Goal: Check status: Check status

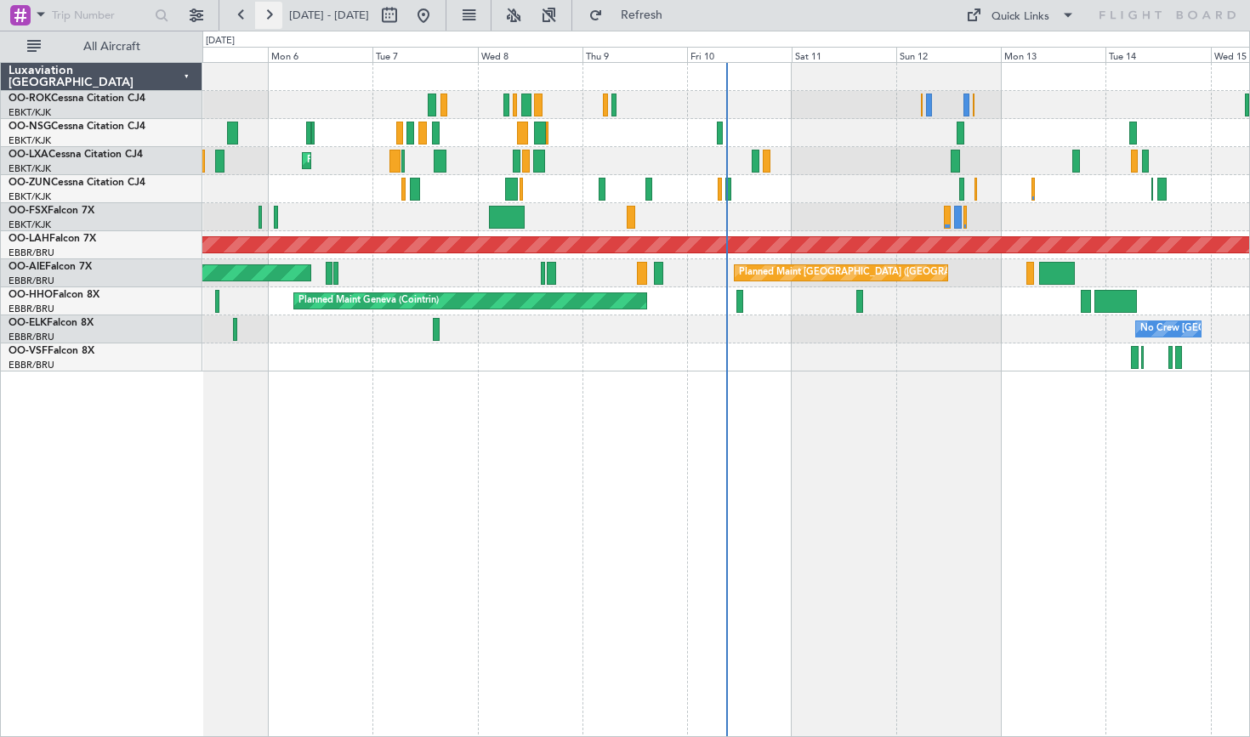
click at [265, 24] on button at bounding box center [268, 15] width 27 height 27
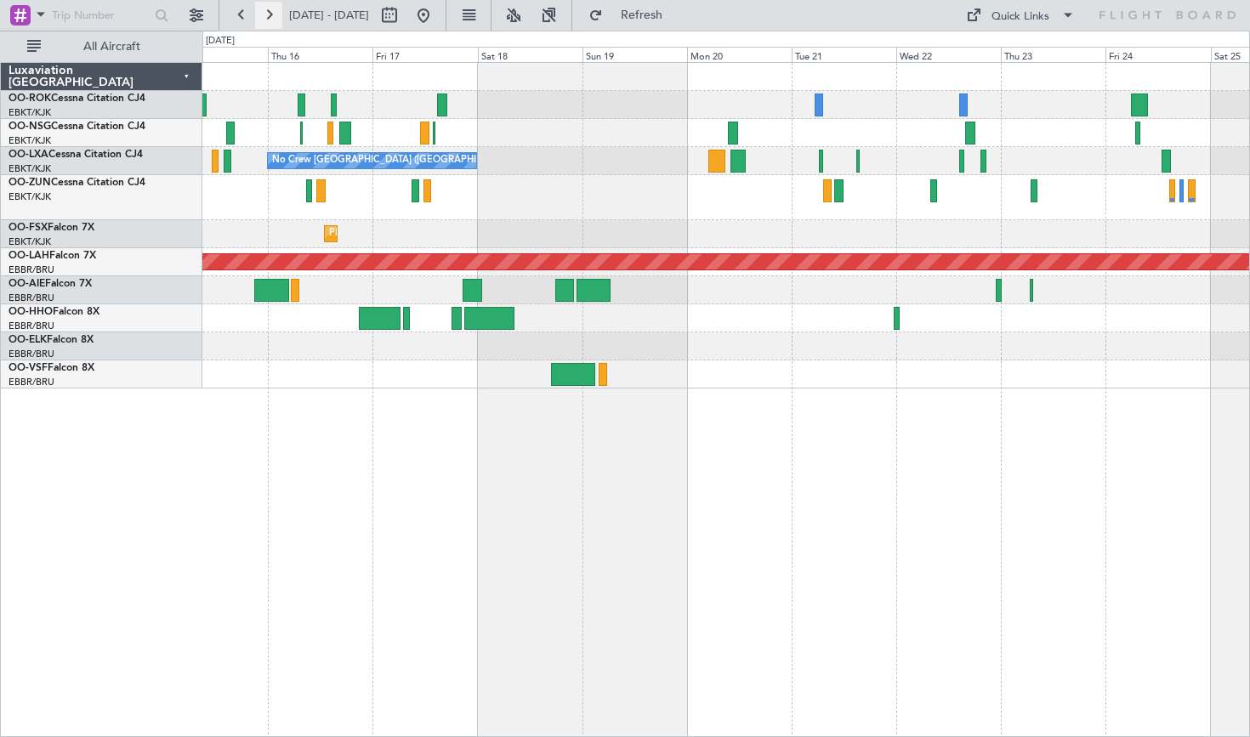
click at [264, 13] on button at bounding box center [268, 15] width 27 height 27
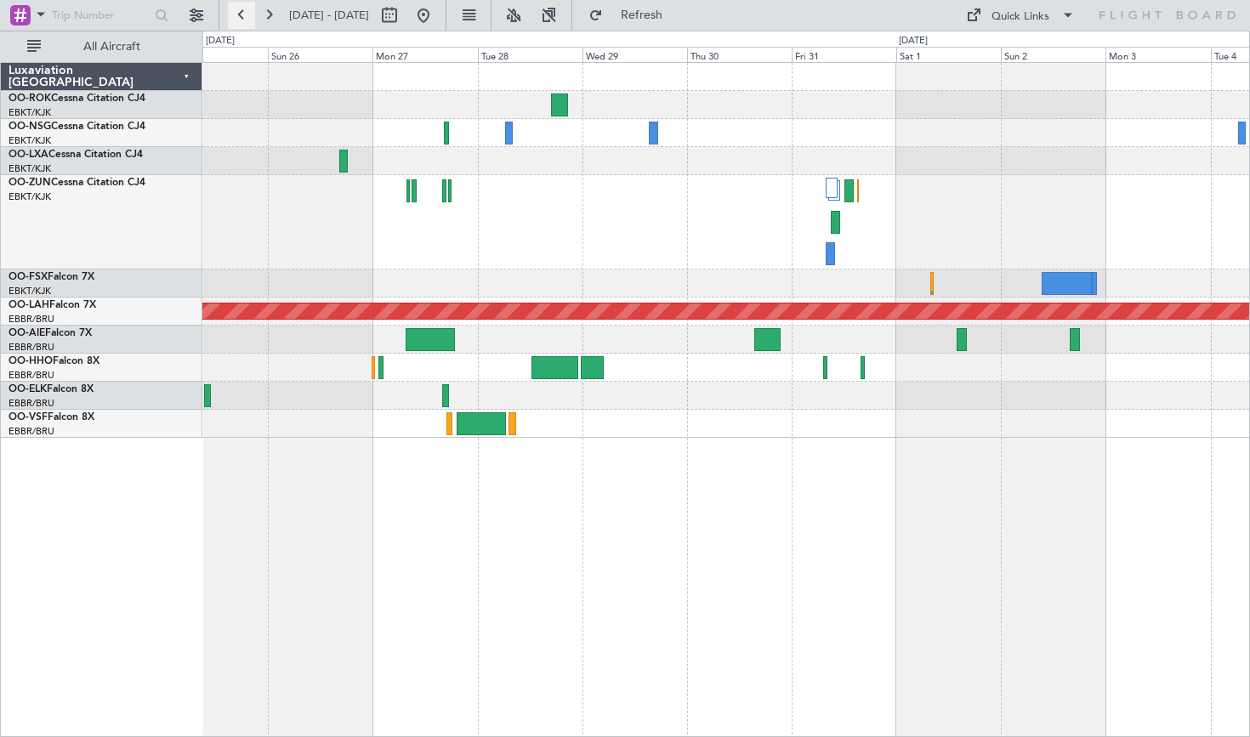
click at [248, 18] on button at bounding box center [241, 15] width 27 height 27
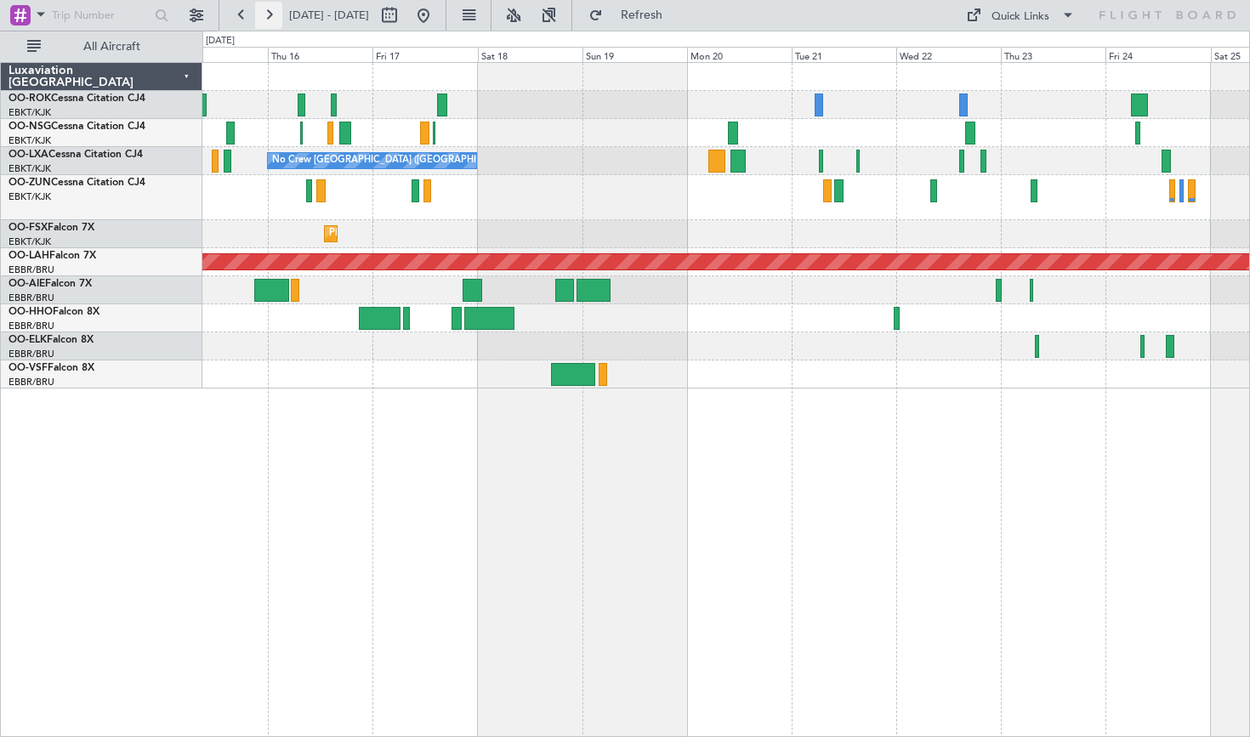
click at [262, 12] on button at bounding box center [268, 15] width 27 height 27
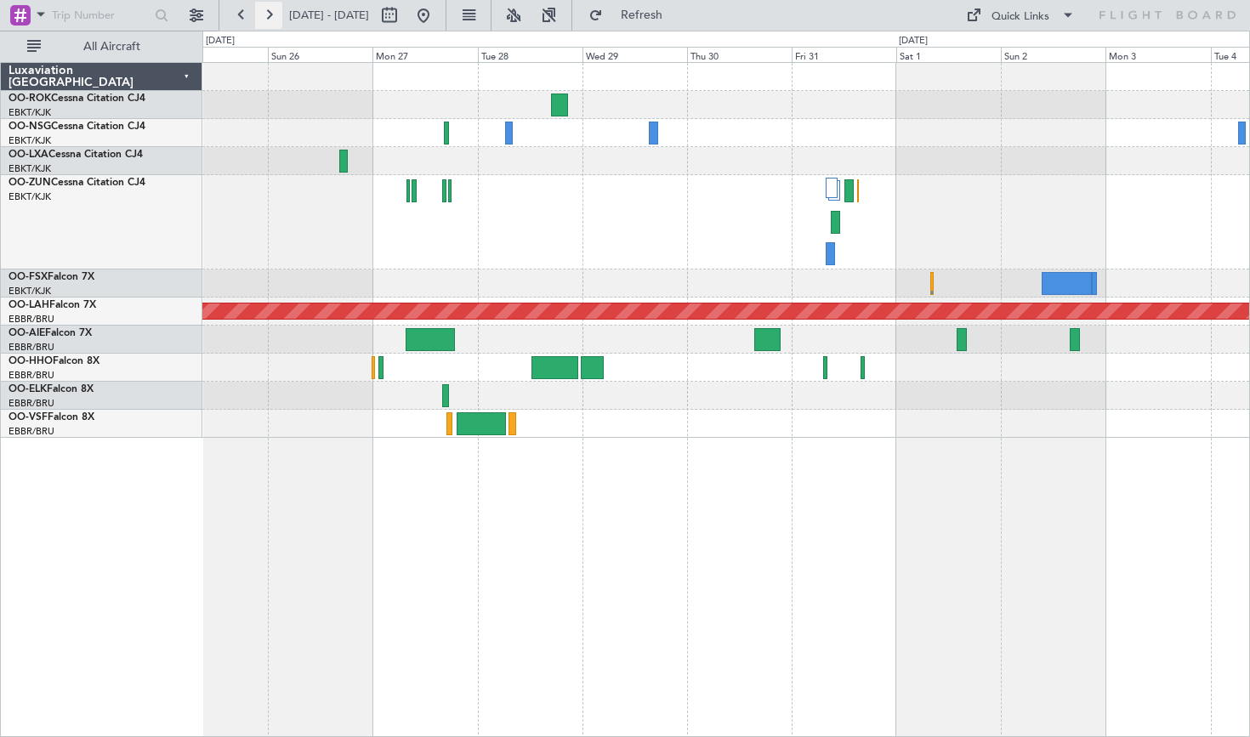
click at [262, 12] on button at bounding box center [268, 15] width 27 height 27
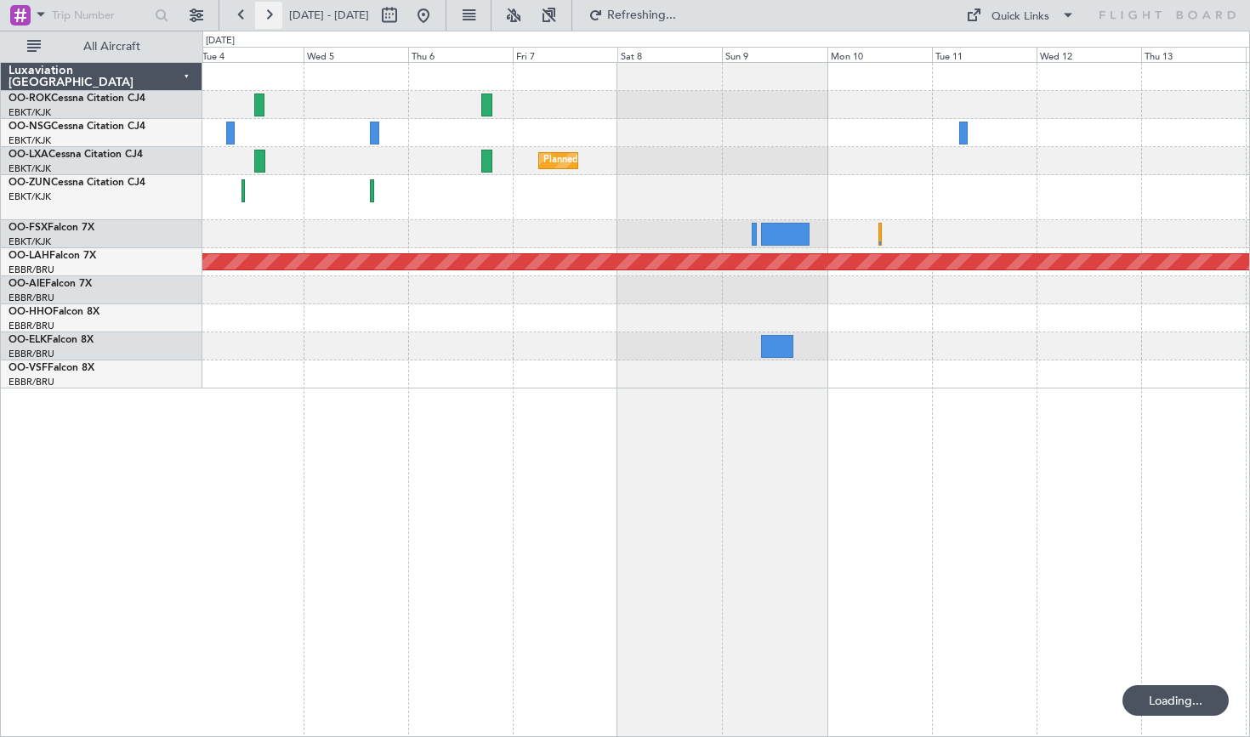
click at [262, 12] on button at bounding box center [268, 15] width 27 height 27
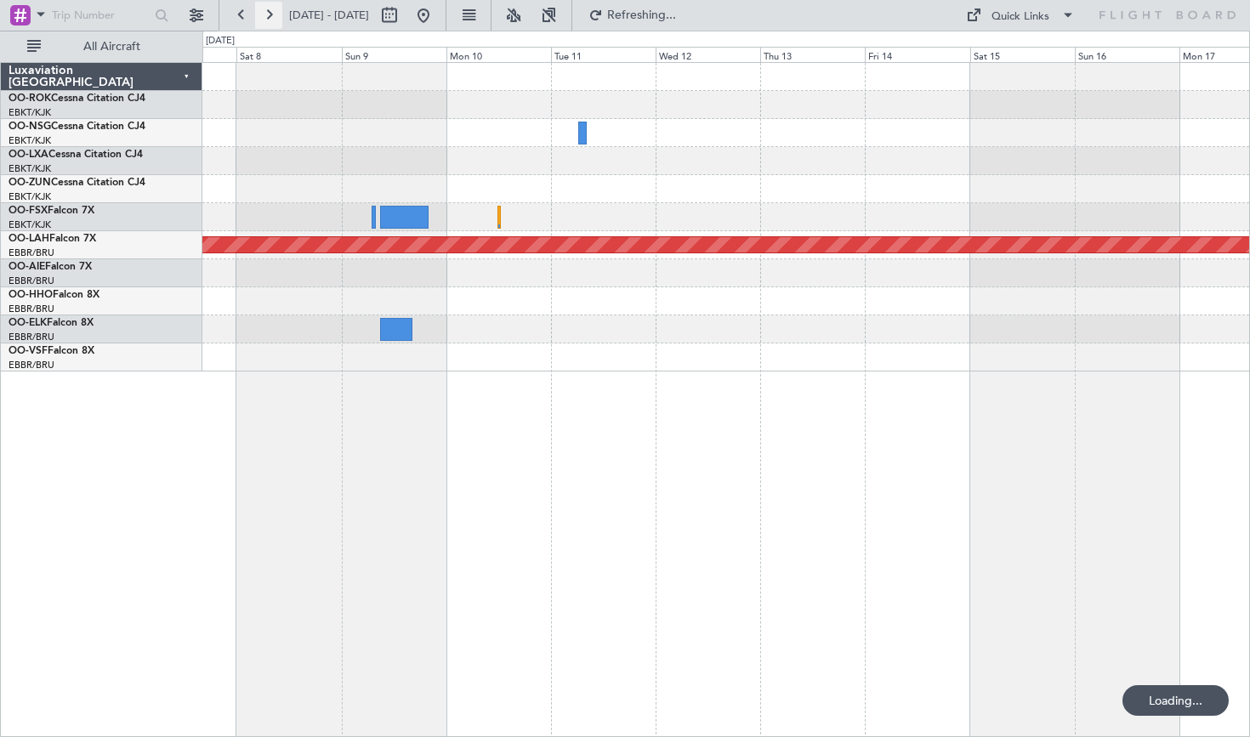
click at [262, 12] on button at bounding box center [268, 15] width 27 height 27
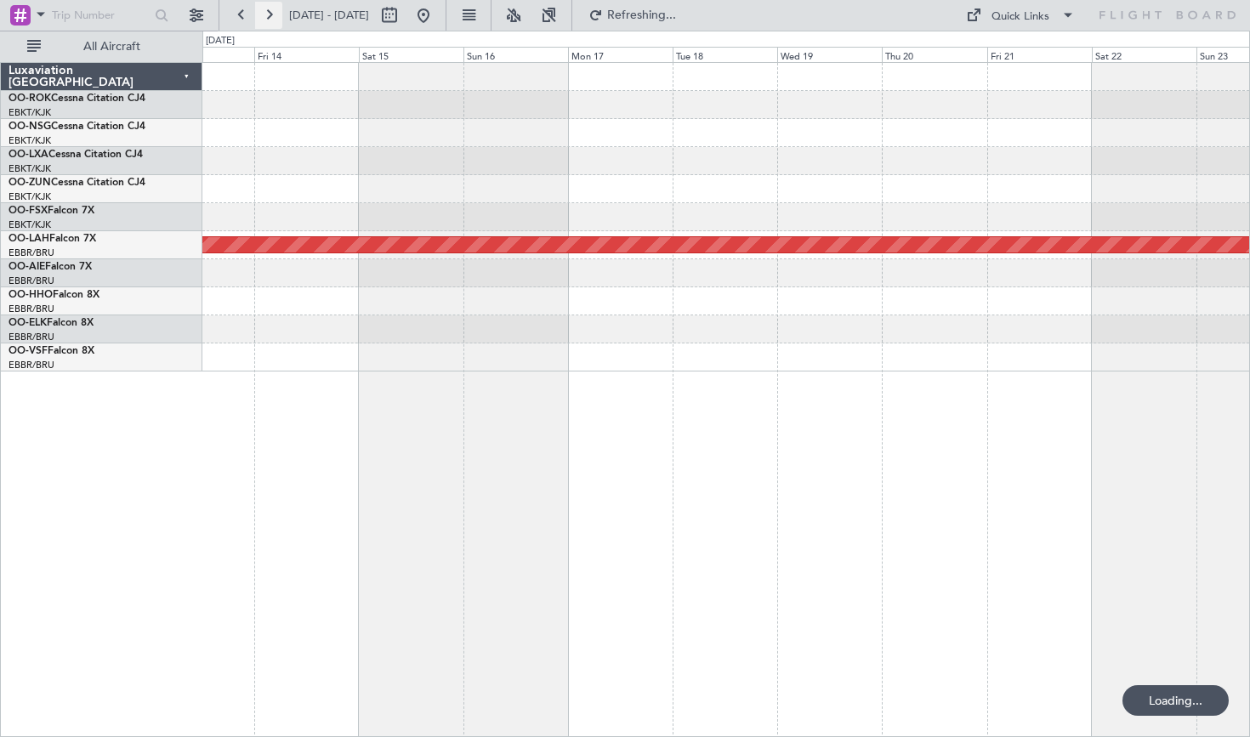
click at [262, 12] on button at bounding box center [268, 15] width 27 height 27
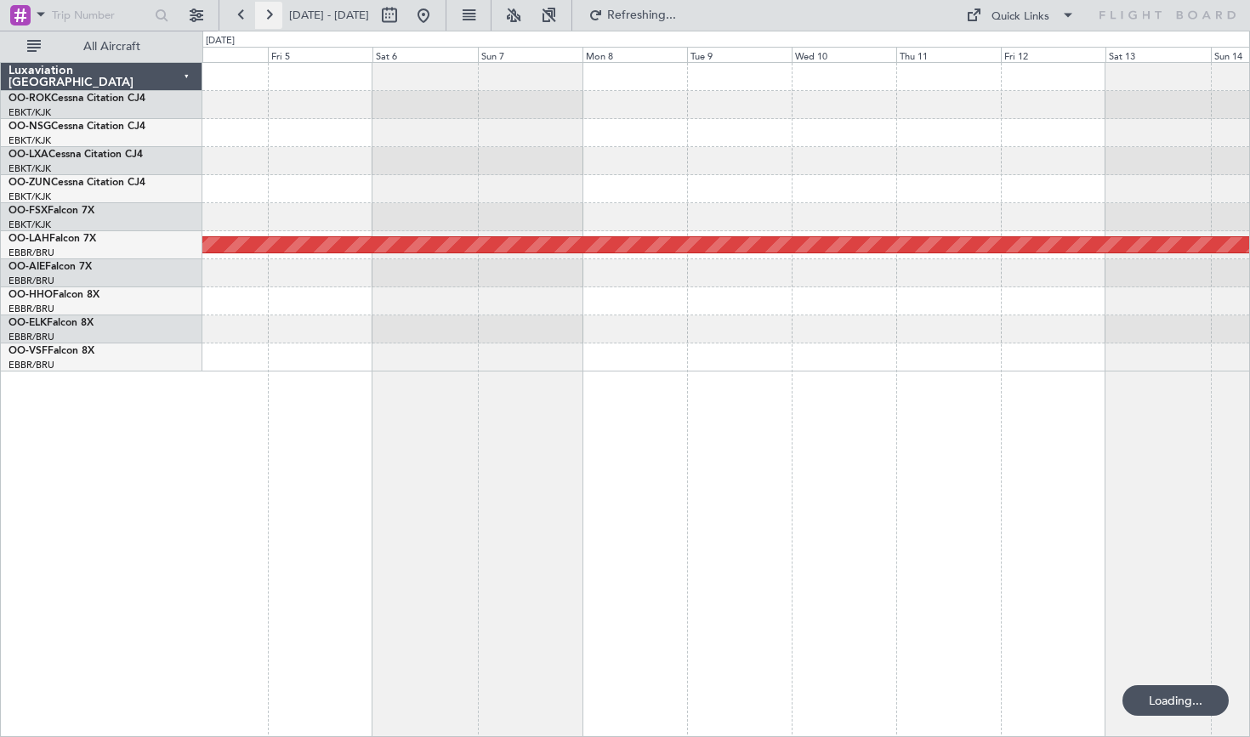
click at [262, 12] on button at bounding box center [268, 15] width 27 height 27
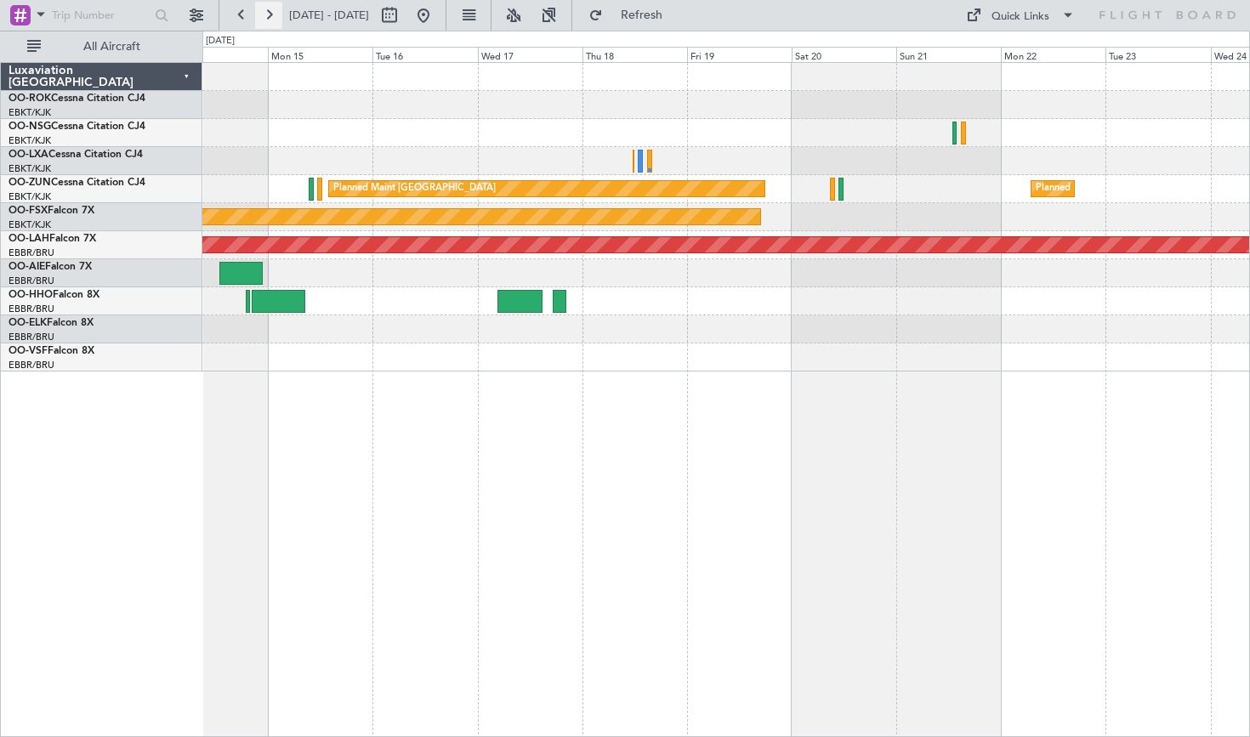
click at [263, 12] on button at bounding box center [268, 15] width 27 height 27
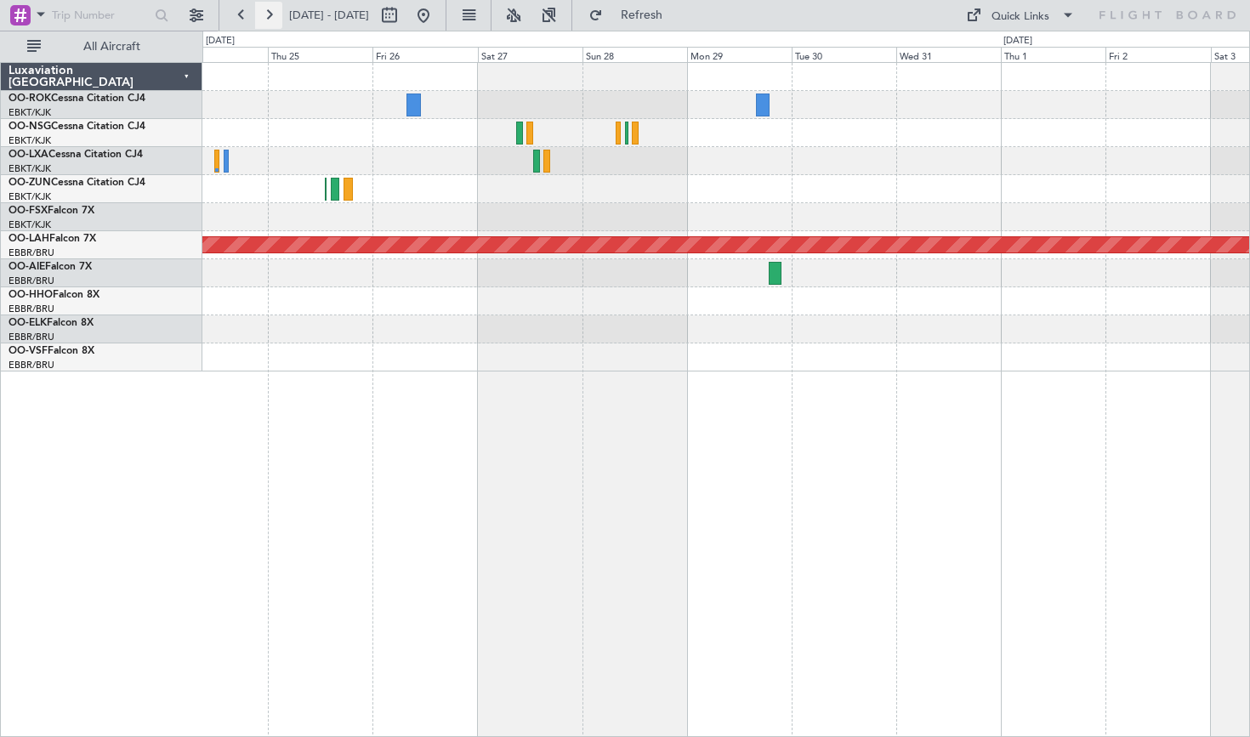
click at [266, 13] on button at bounding box center [268, 15] width 27 height 27
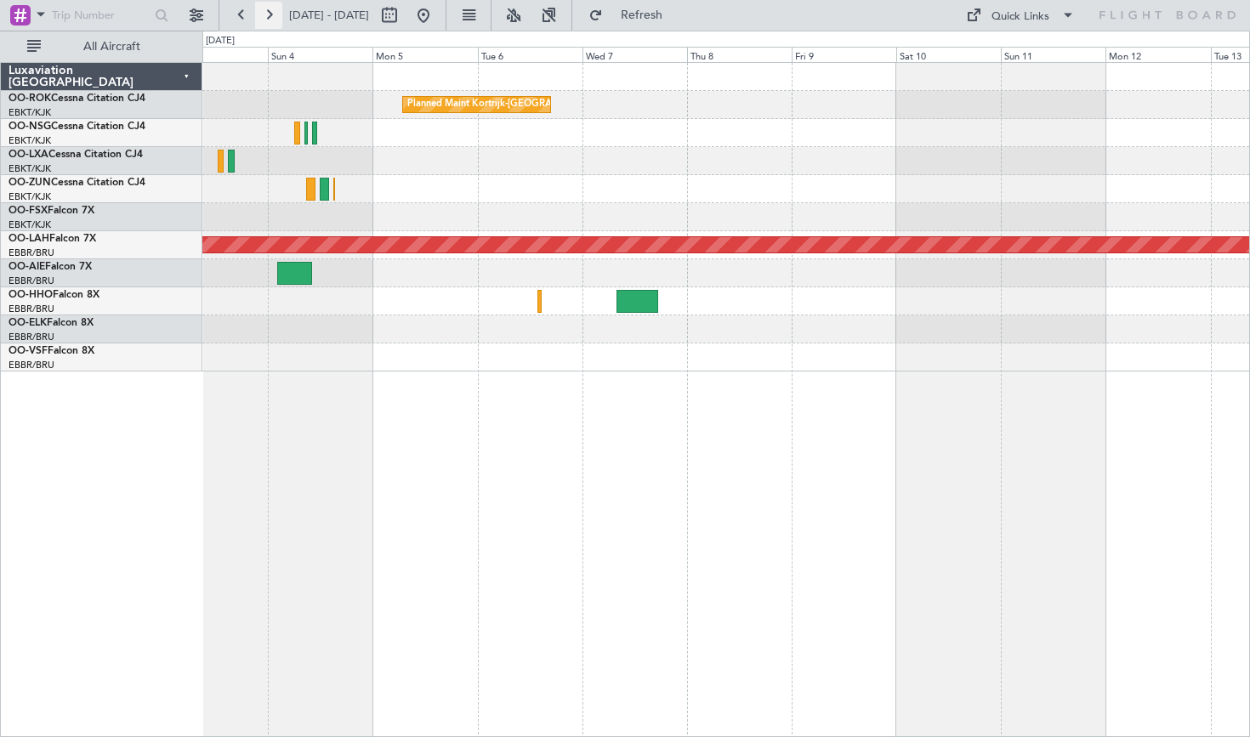
click at [266, 13] on button at bounding box center [268, 15] width 27 height 27
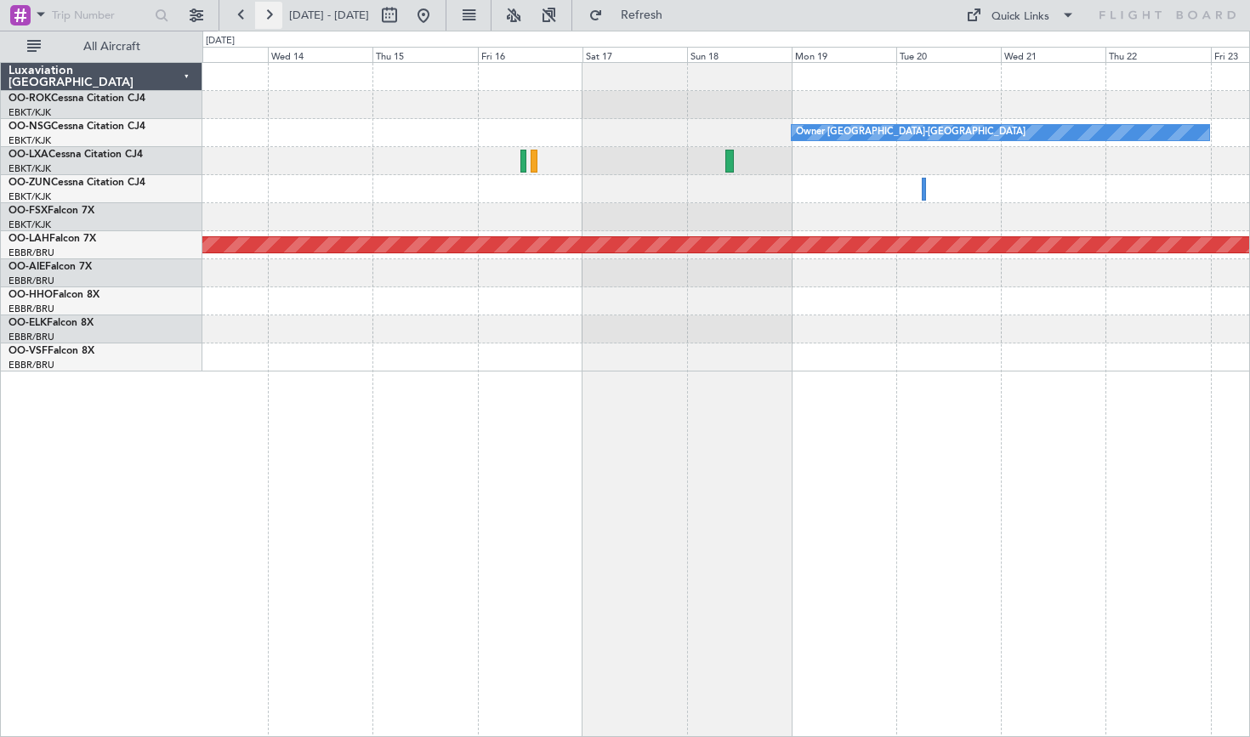
click at [266, 13] on button at bounding box center [268, 15] width 27 height 27
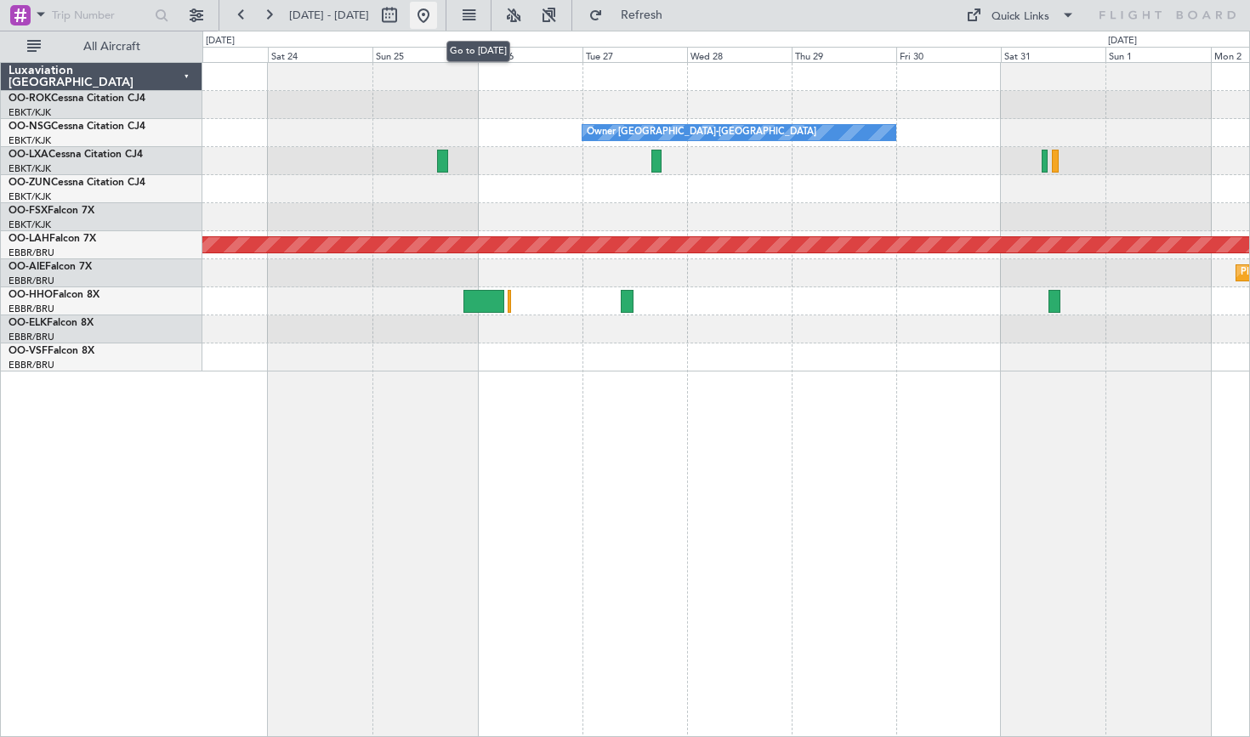
click at [437, 20] on button at bounding box center [423, 15] width 27 height 27
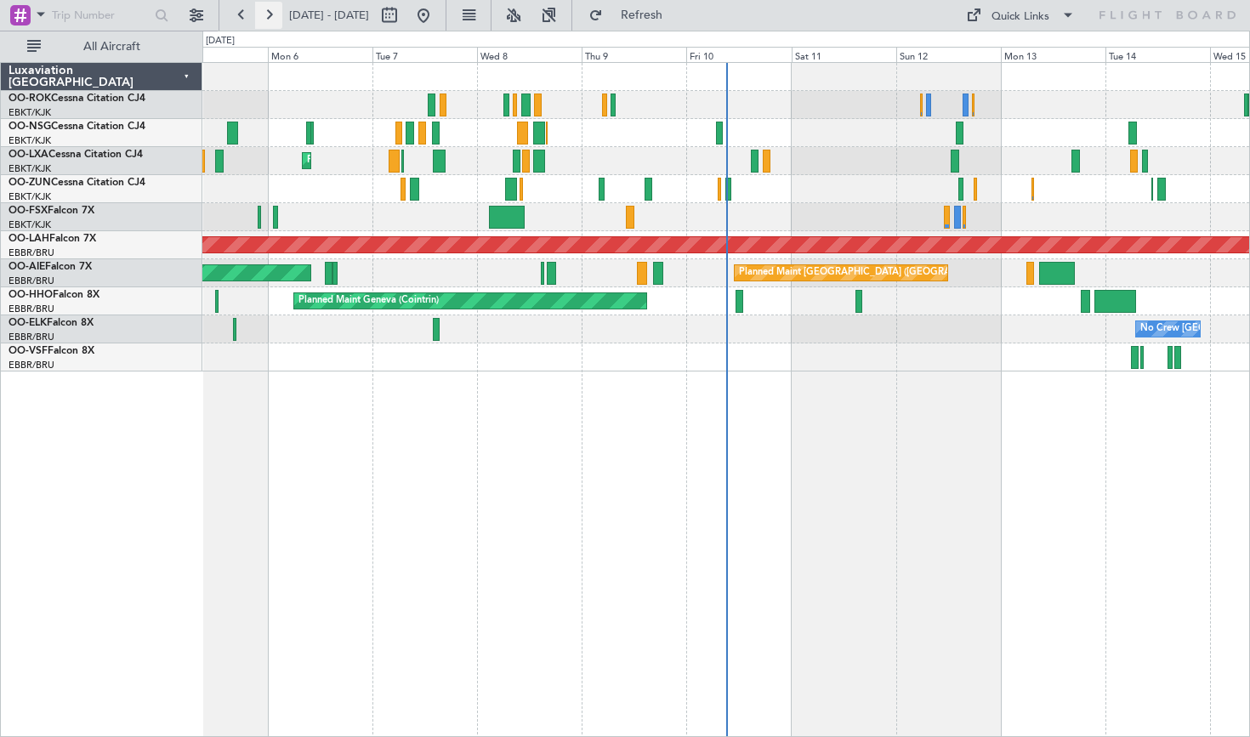
click at [264, 14] on button at bounding box center [268, 15] width 27 height 27
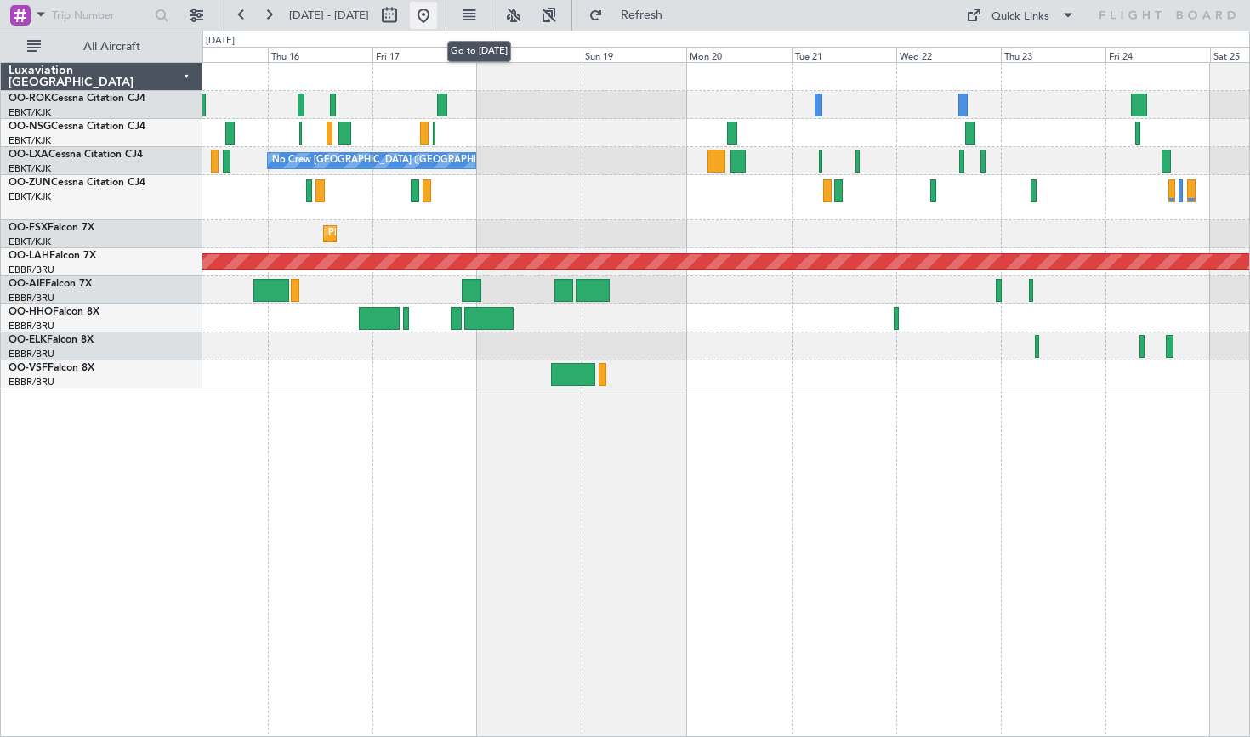
click at [437, 27] on button at bounding box center [423, 15] width 27 height 27
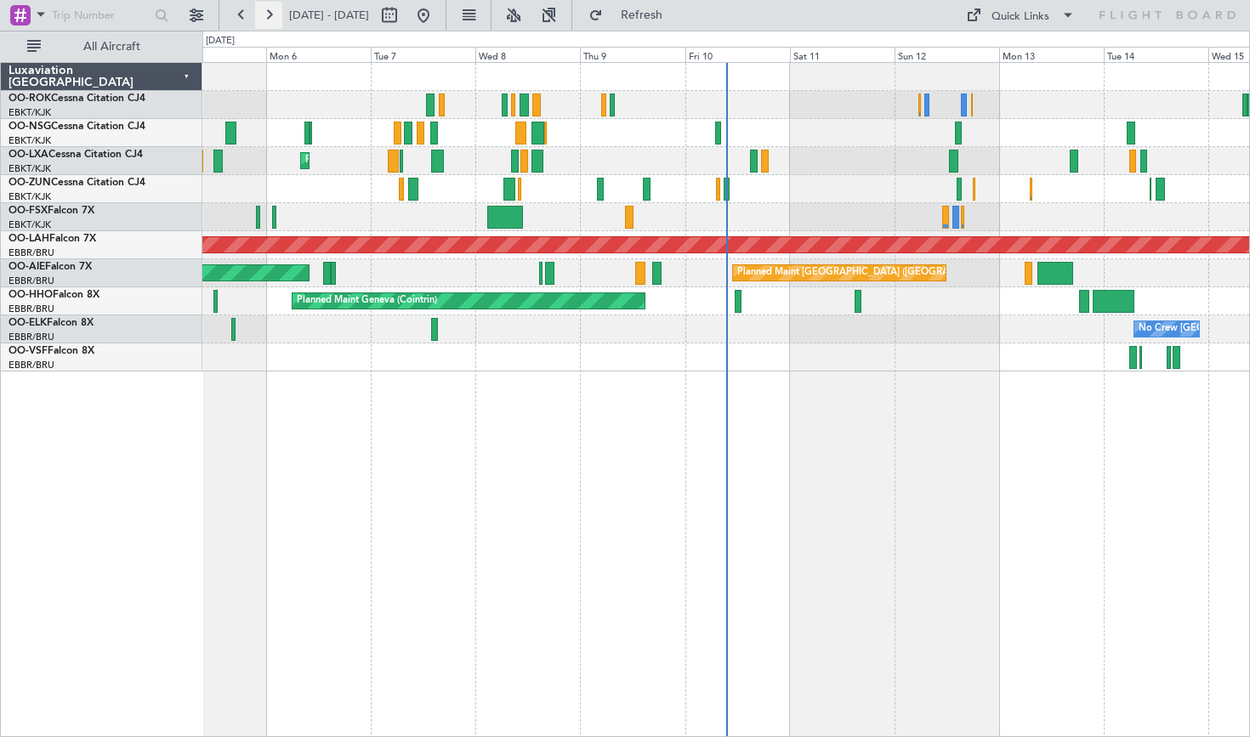
click at [264, 26] on button at bounding box center [268, 15] width 27 height 27
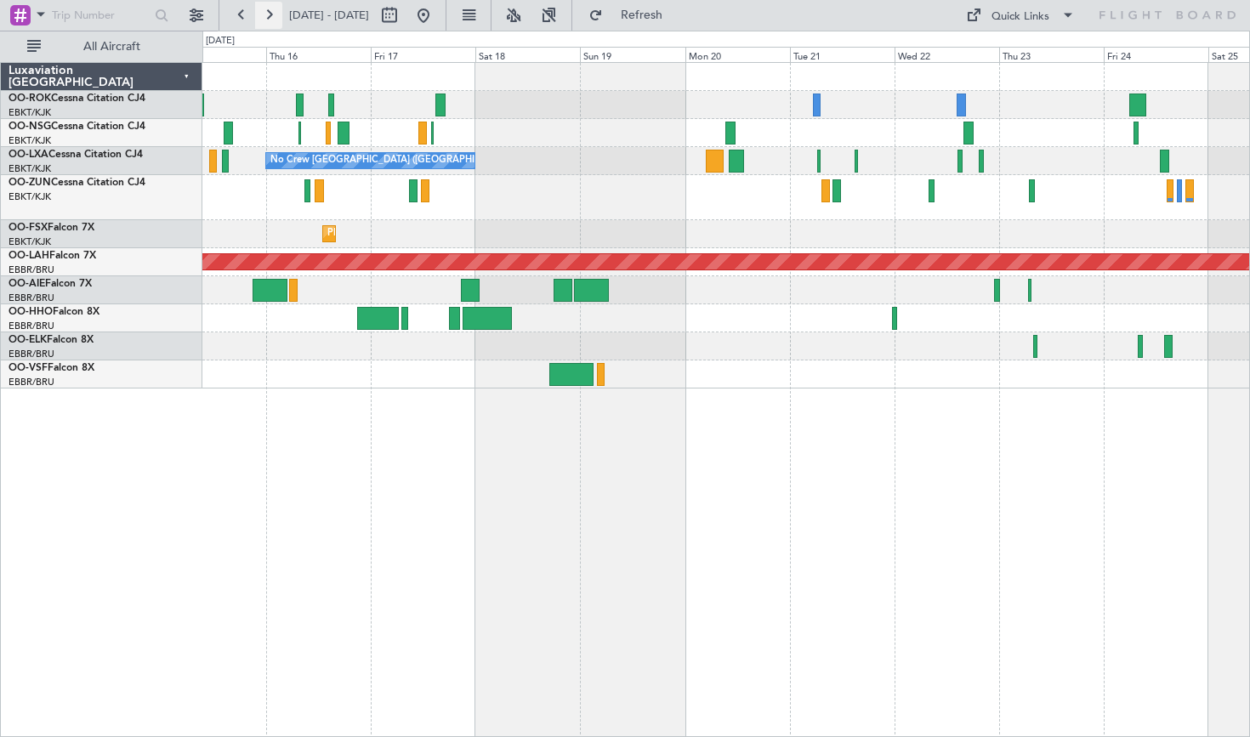
click at [270, 9] on button at bounding box center [268, 15] width 27 height 27
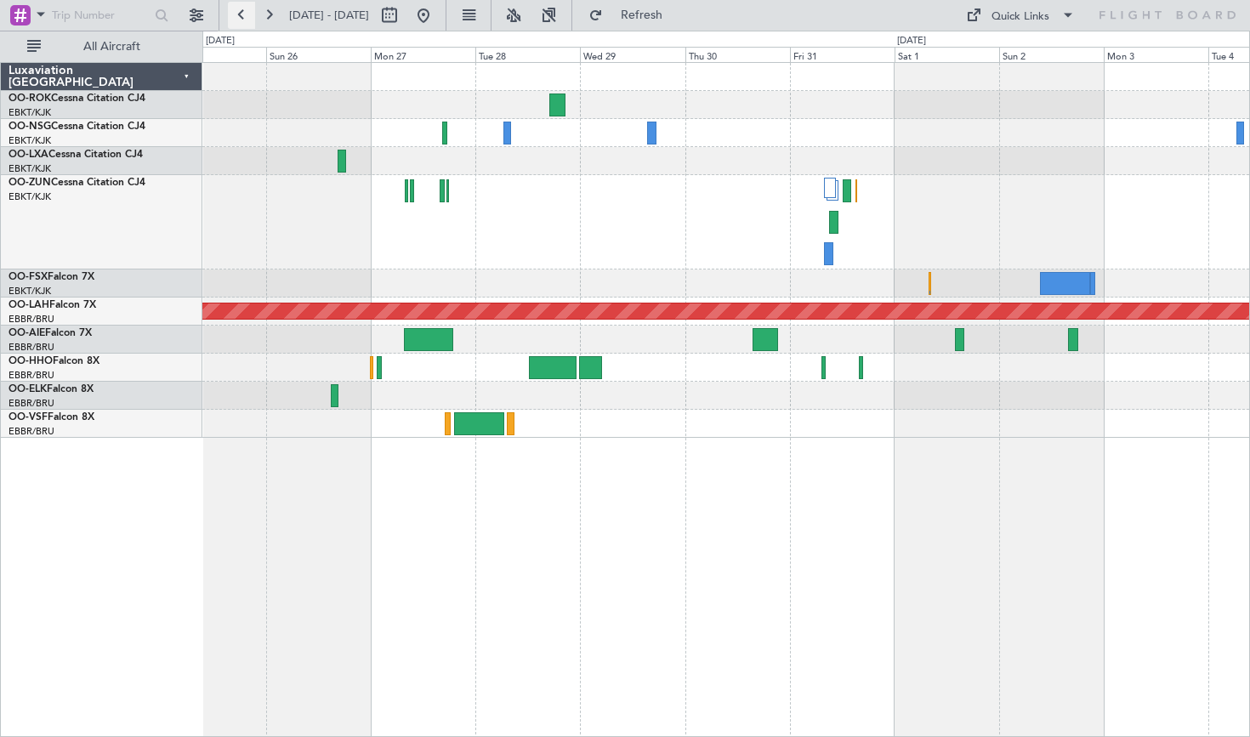
click at [251, 13] on button at bounding box center [241, 15] width 27 height 27
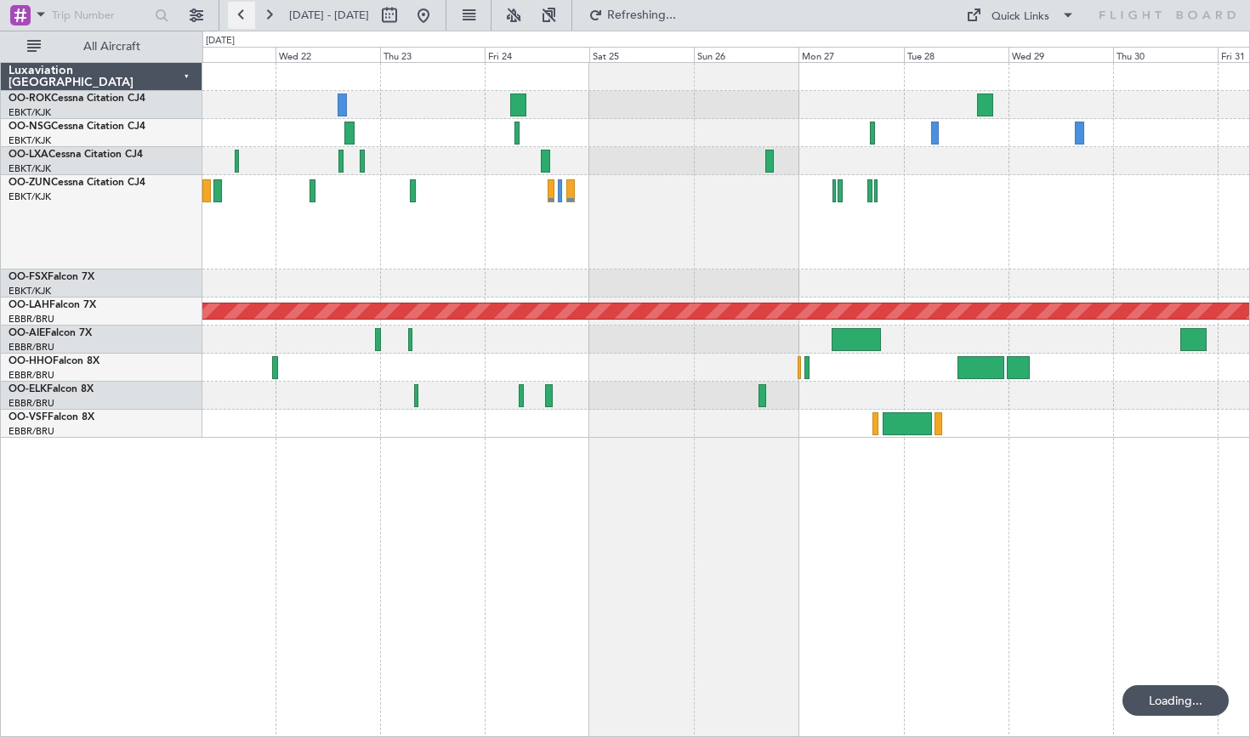
click at [251, 13] on button at bounding box center [241, 15] width 27 height 27
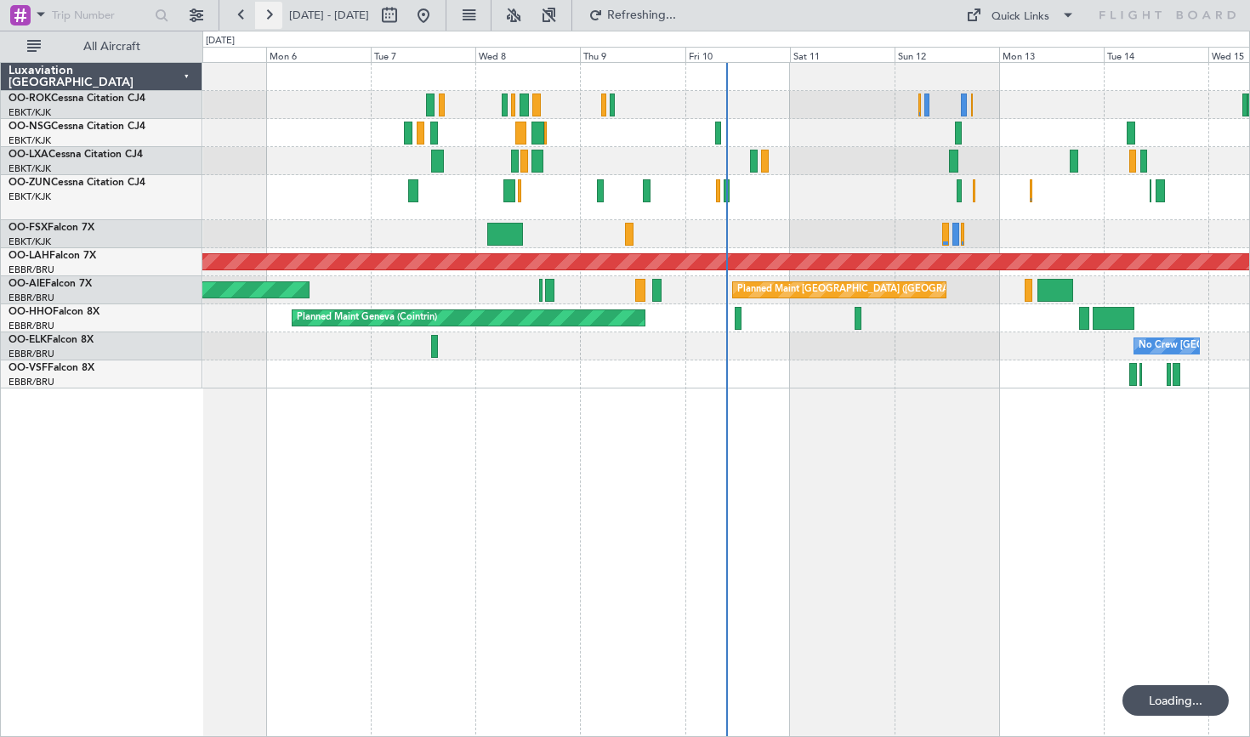
click at [262, 26] on button at bounding box center [268, 15] width 27 height 27
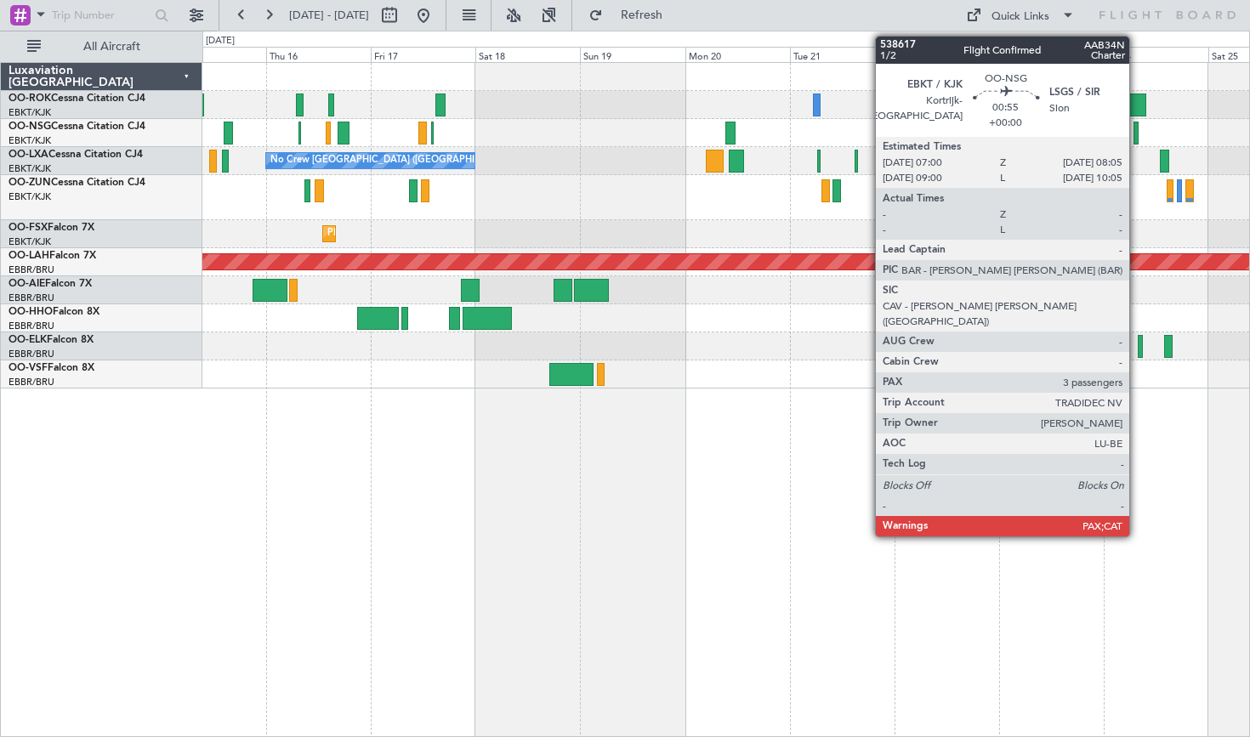
click at [1137, 134] on div at bounding box center [1135, 133] width 5 height 23
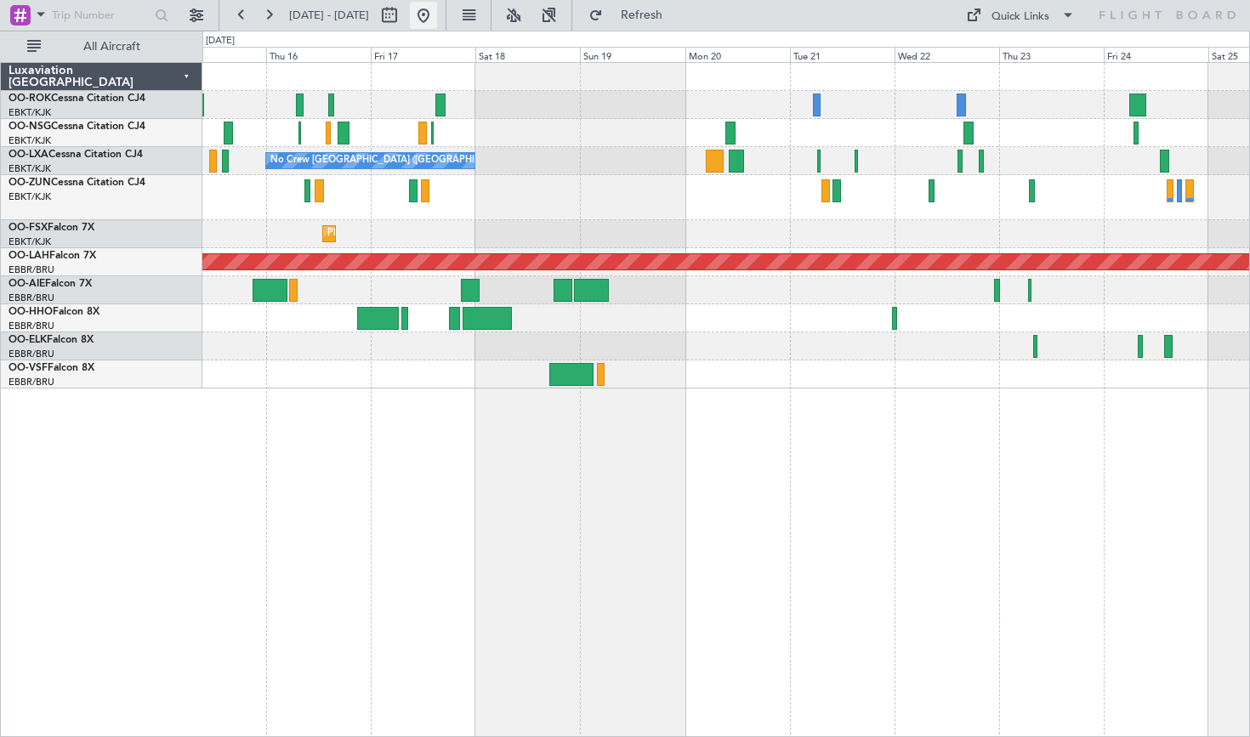
click at [437, 22] on button at bounding box center [423, 15] width 27 height 27
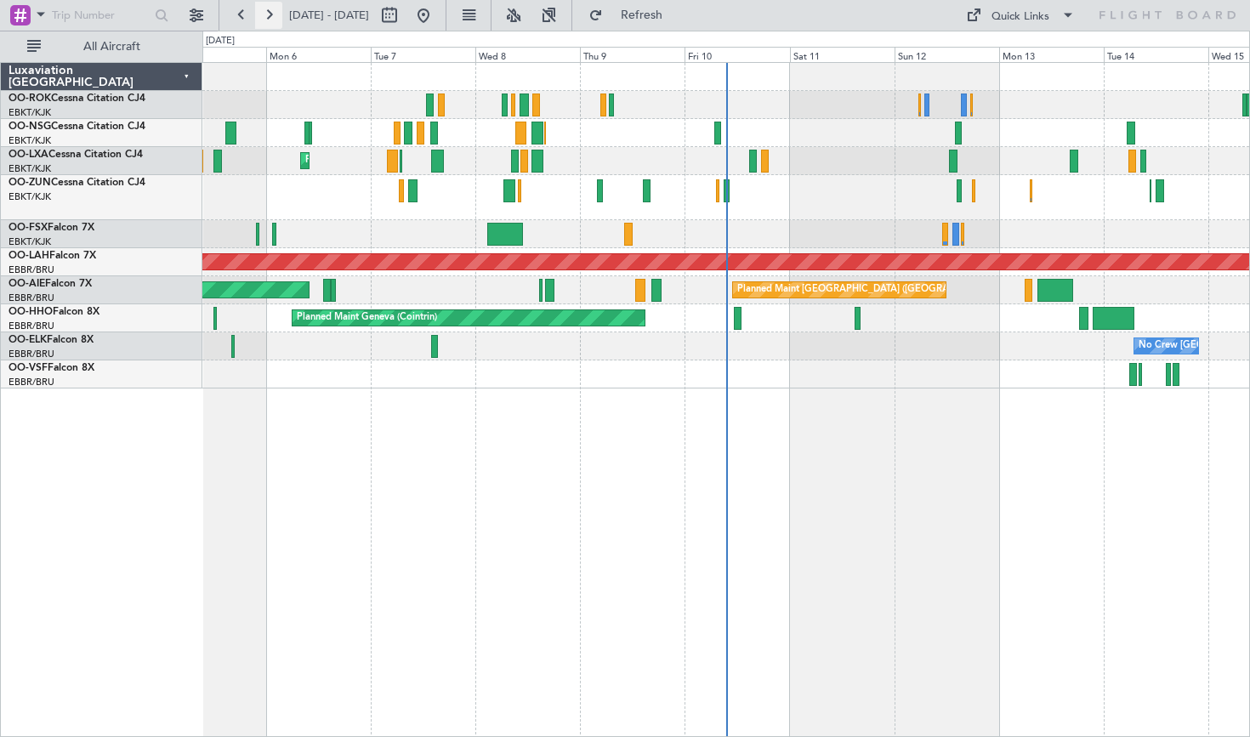
click at [258, 12] on button at bounding box center [268, 15] width 27 height 27
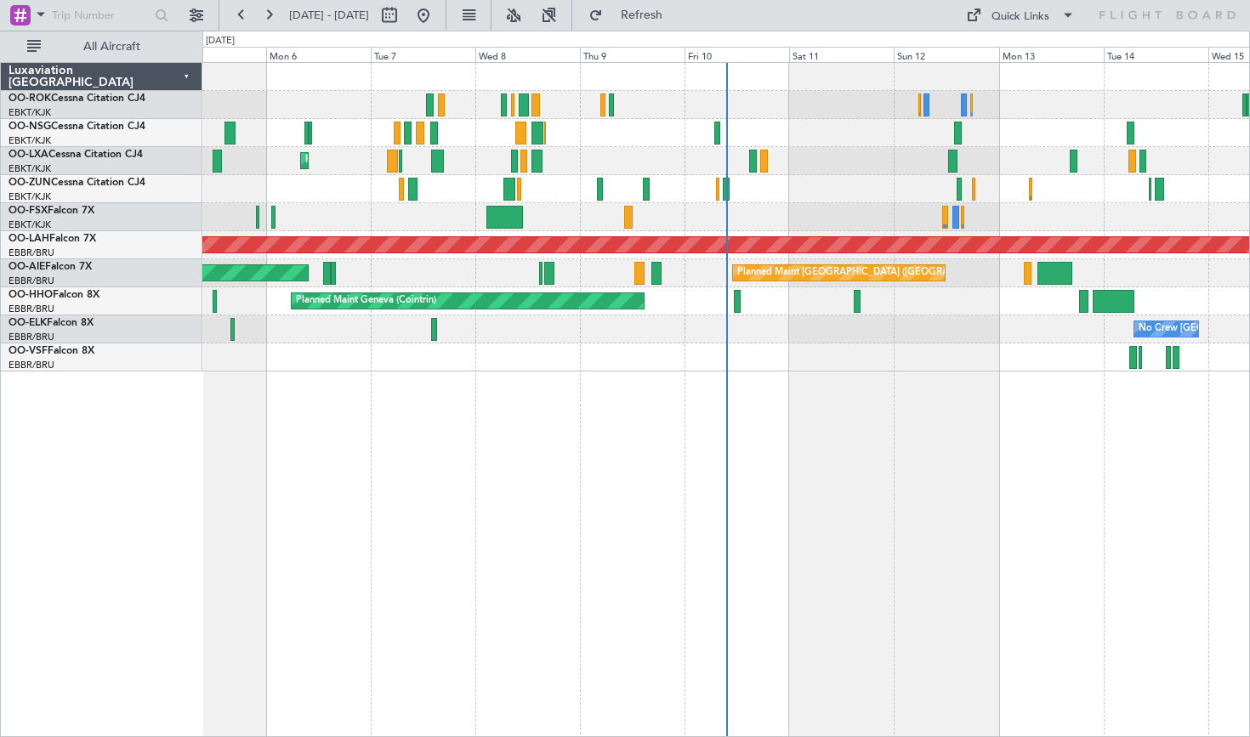
click at [480, 32] on div "0 0 Sun 5 Mon 6 Tue 7 Wed 8 Thu 9 Fri 10 [DATE] Sun 12 Mon 13 Tue 14 Wed 15" at bounding box center [726, 46] width 1046 height 31
click at [437, 26] on button at bounding box center [423, 15] width 27 height 27
click at [437, 23] on button at bounding box center [423, 15] width 27 height 27
